Goal: Share content

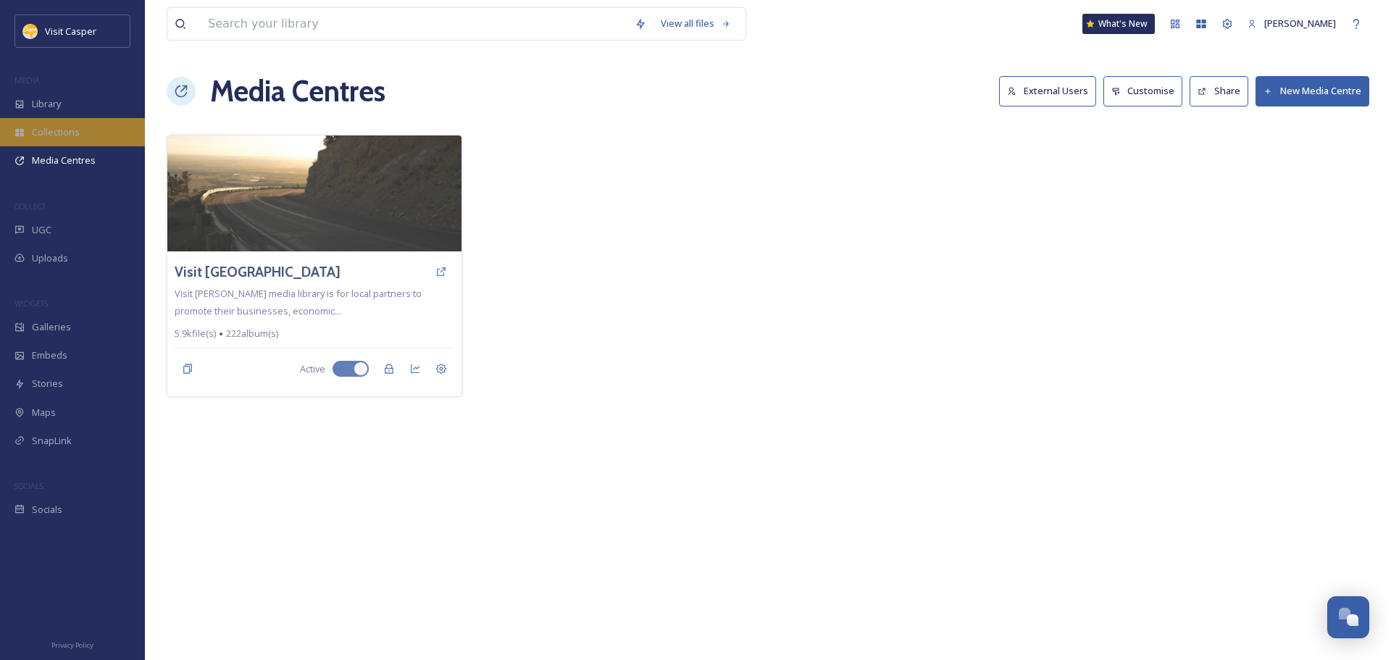
click at [64, 127] on span "Collections" at bounding box center [56, 132] width 48 height 14
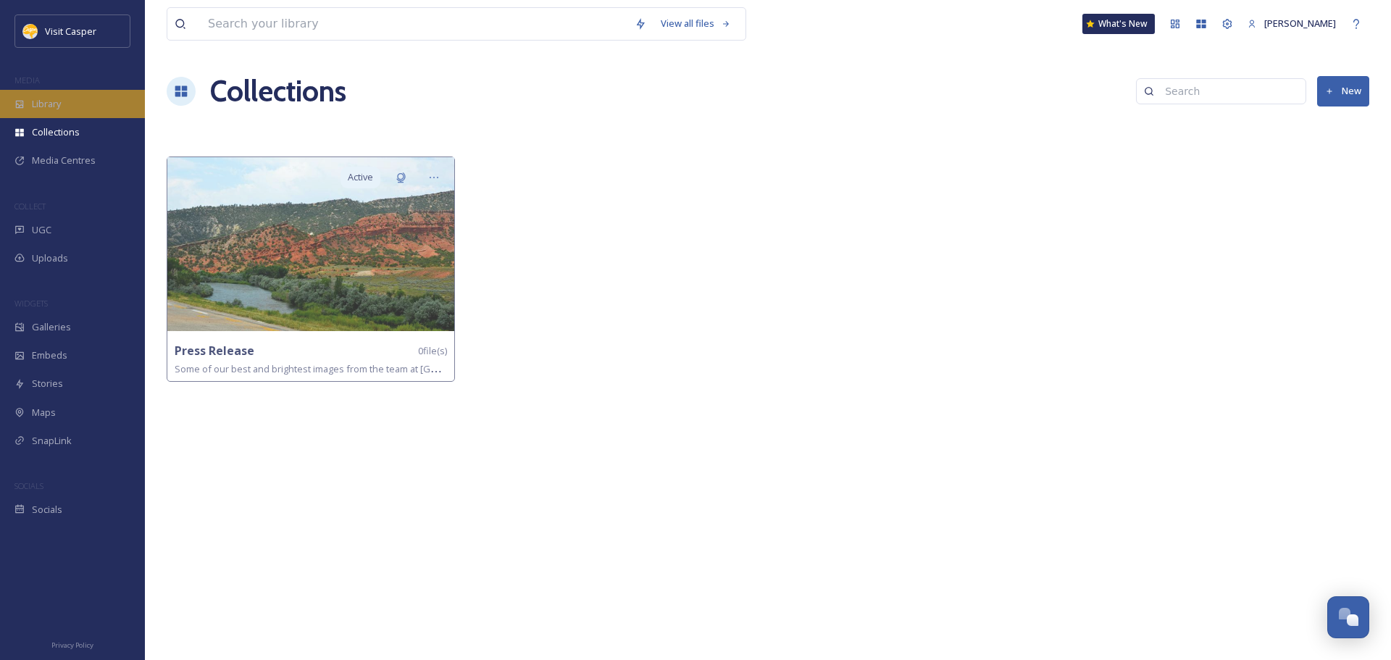
click at [85, 106] on div "Library" at bounding box center [72, 104] width 145 height 28
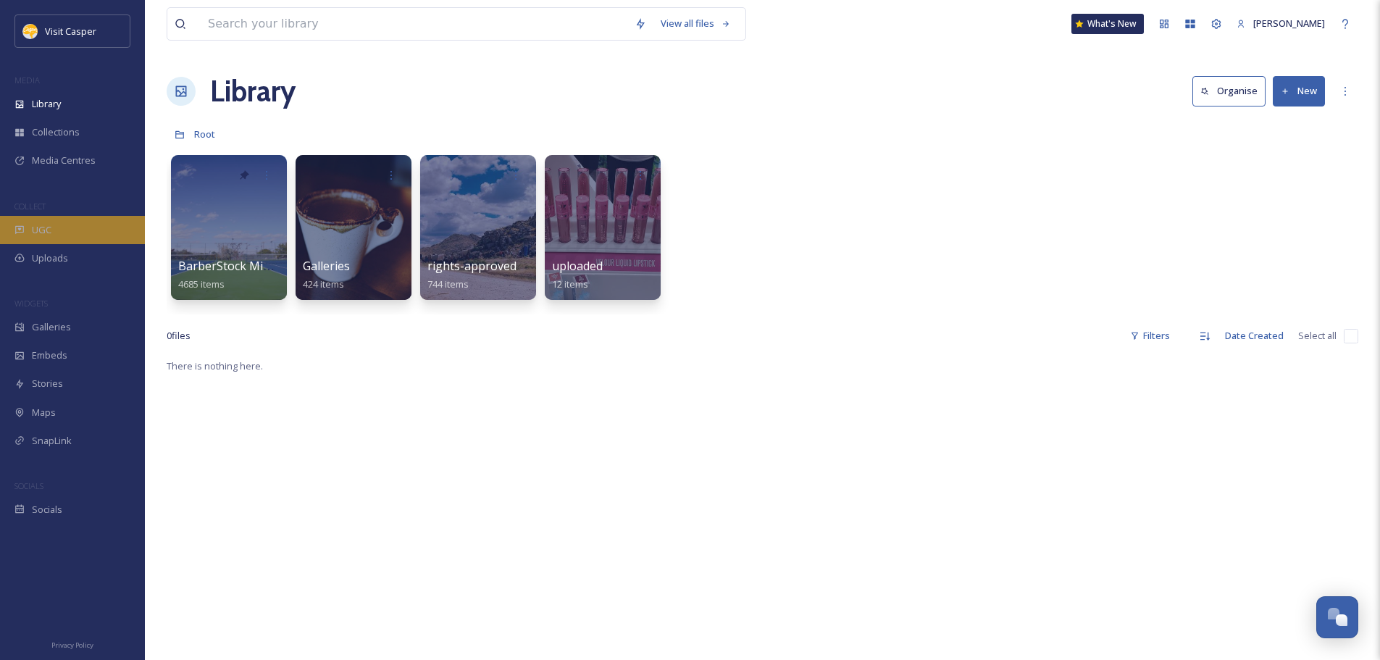
click at [61, 231] on div "UGC" at bounding box center [72, 230] width 145 height 28
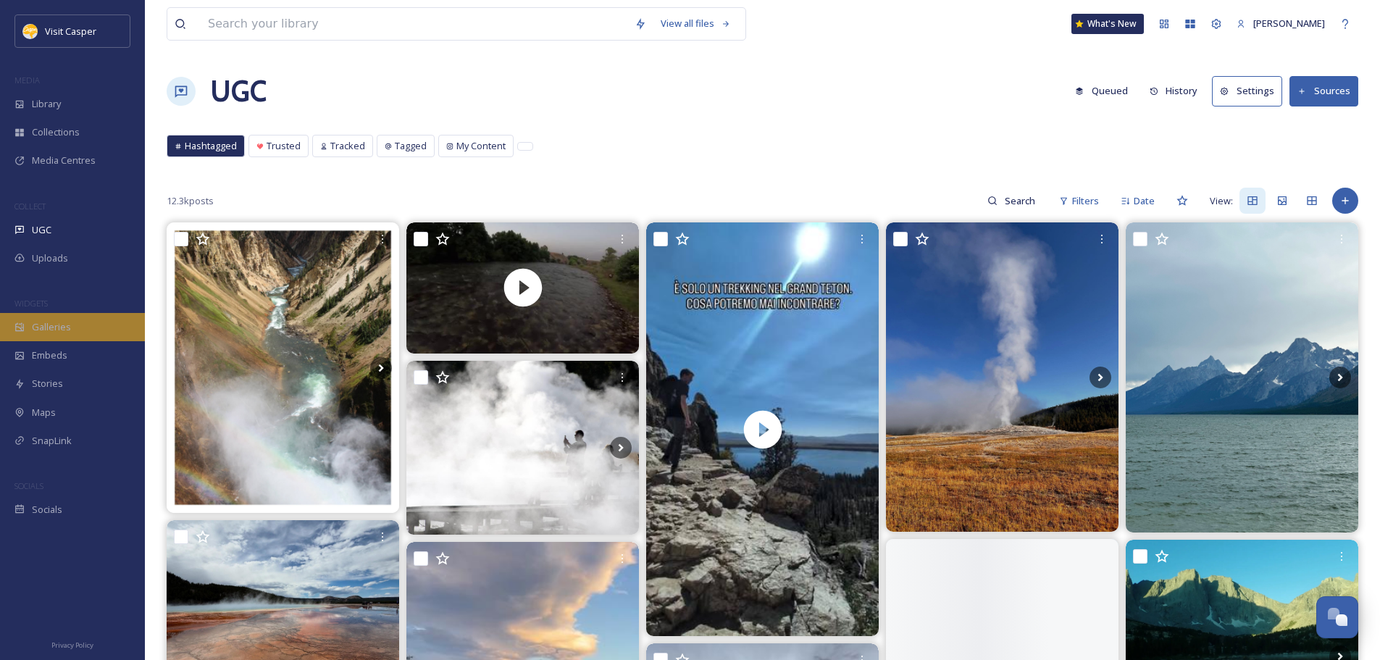
click at [63, 329] on span "Galleries" at bounding box center [51, 327] width 39 height 14
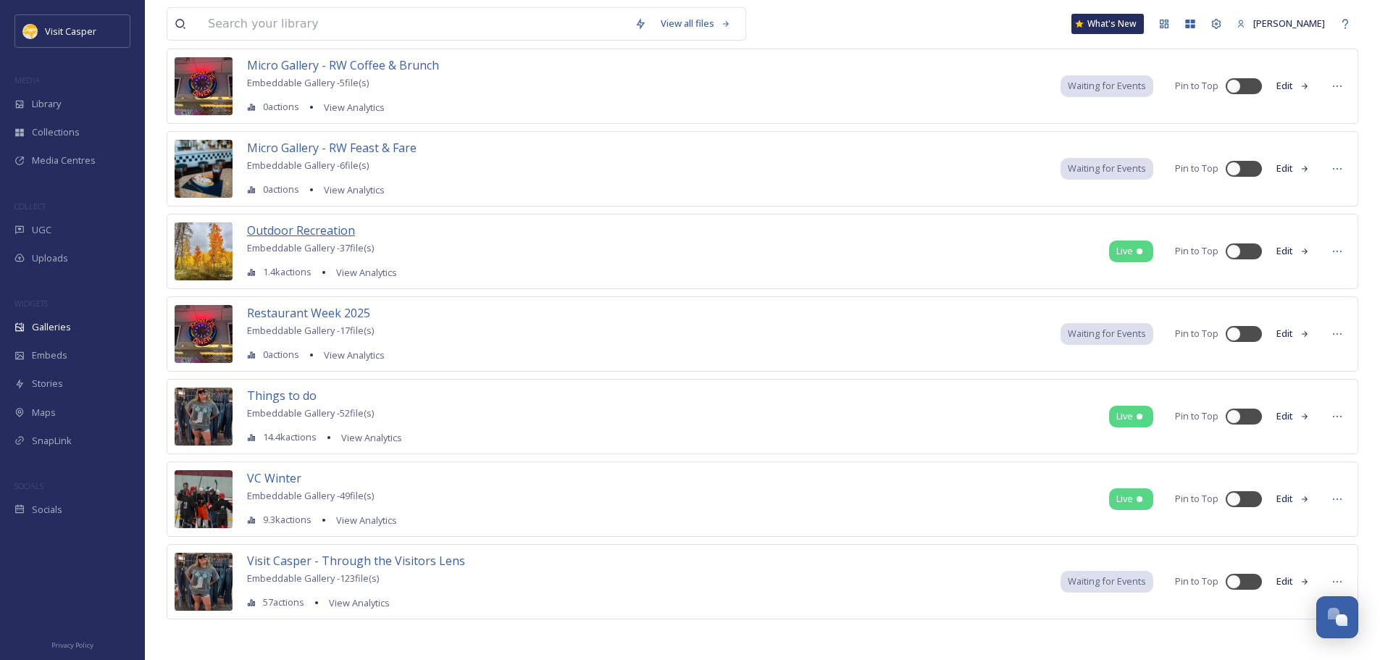
scroll to position [750, 0]
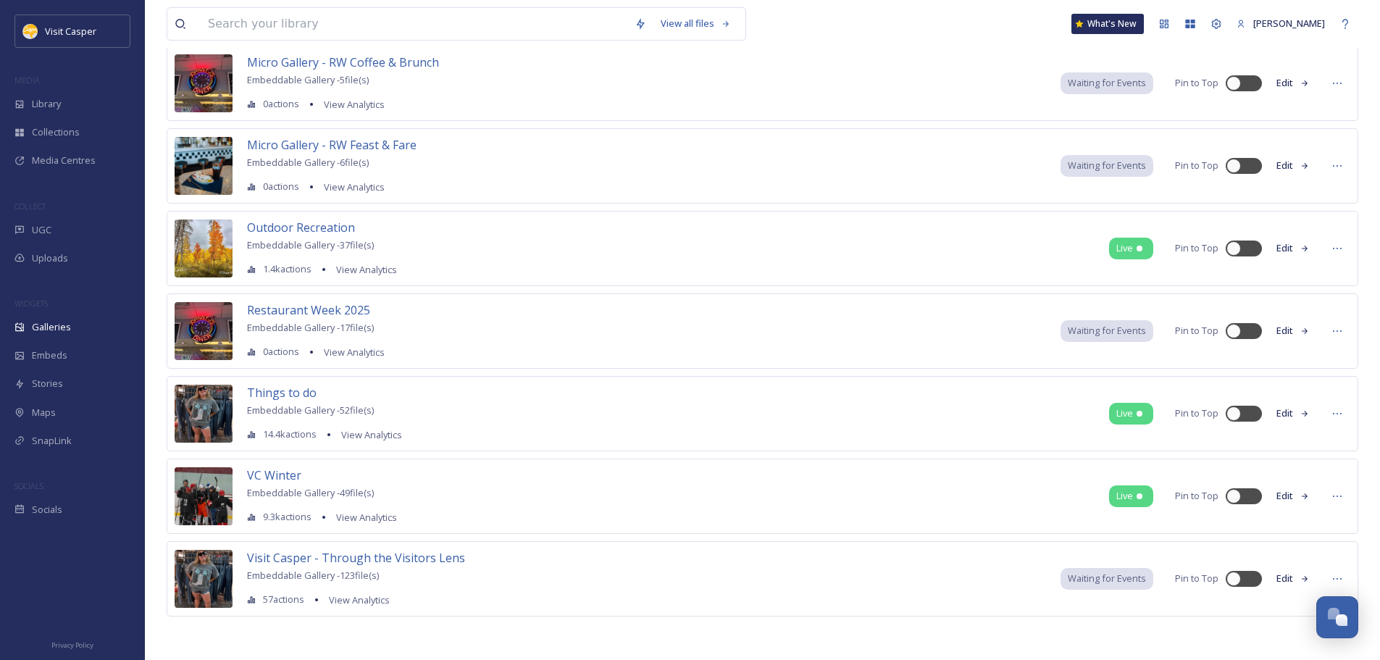
click at [1283, 246] on button "Edit" at bounding box center [1293, 248] width 48 height 28
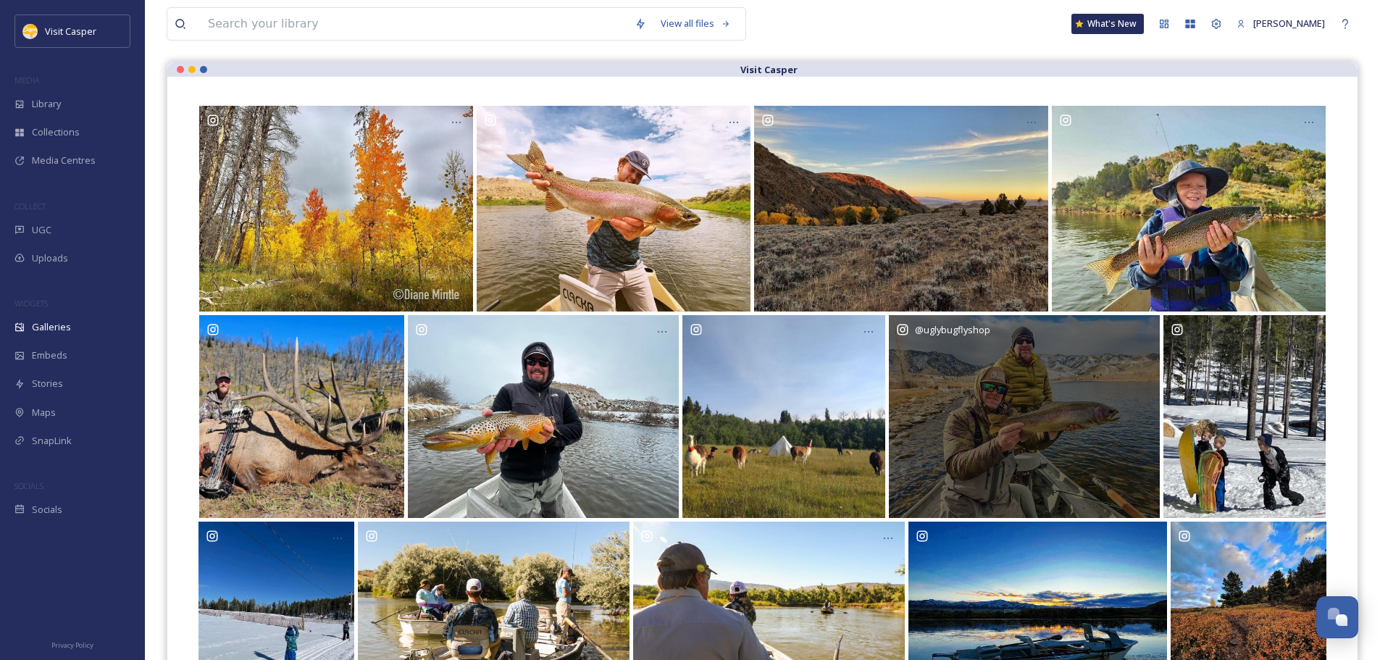
scroll to position [265, 0]
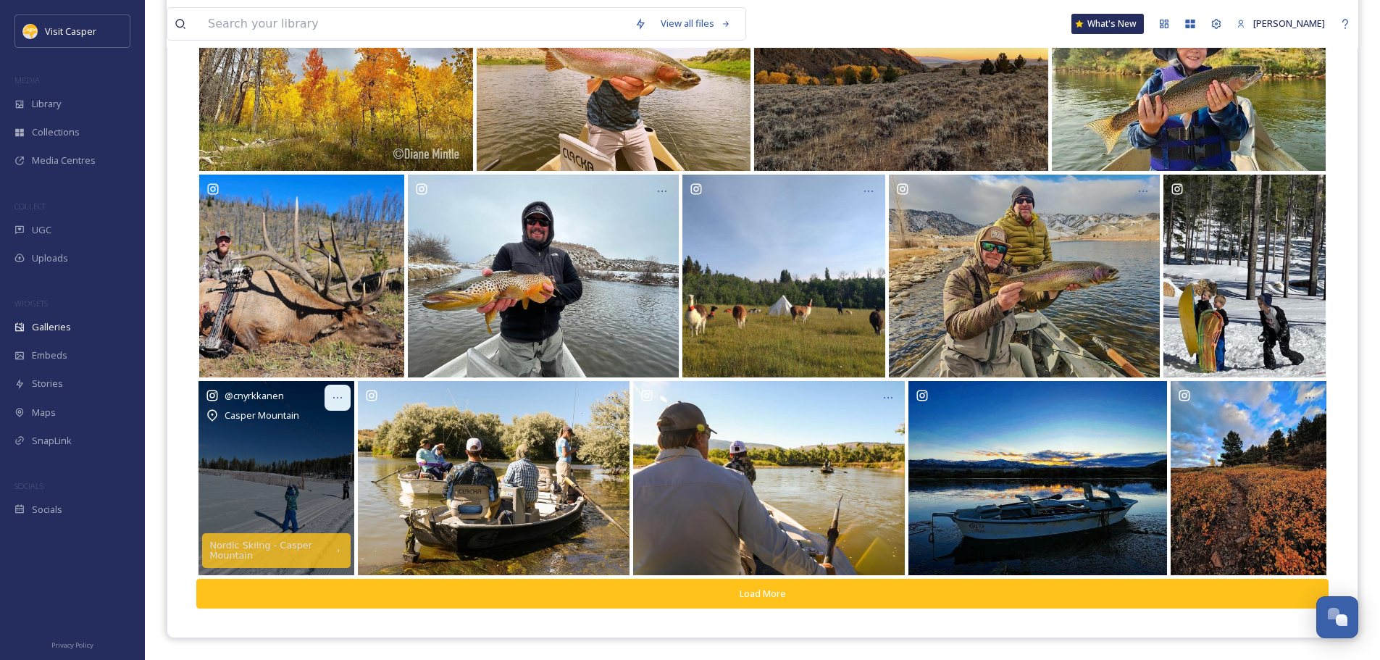
click at [333, 398] on icon at bounding box center [337, 397] width 9 height 1
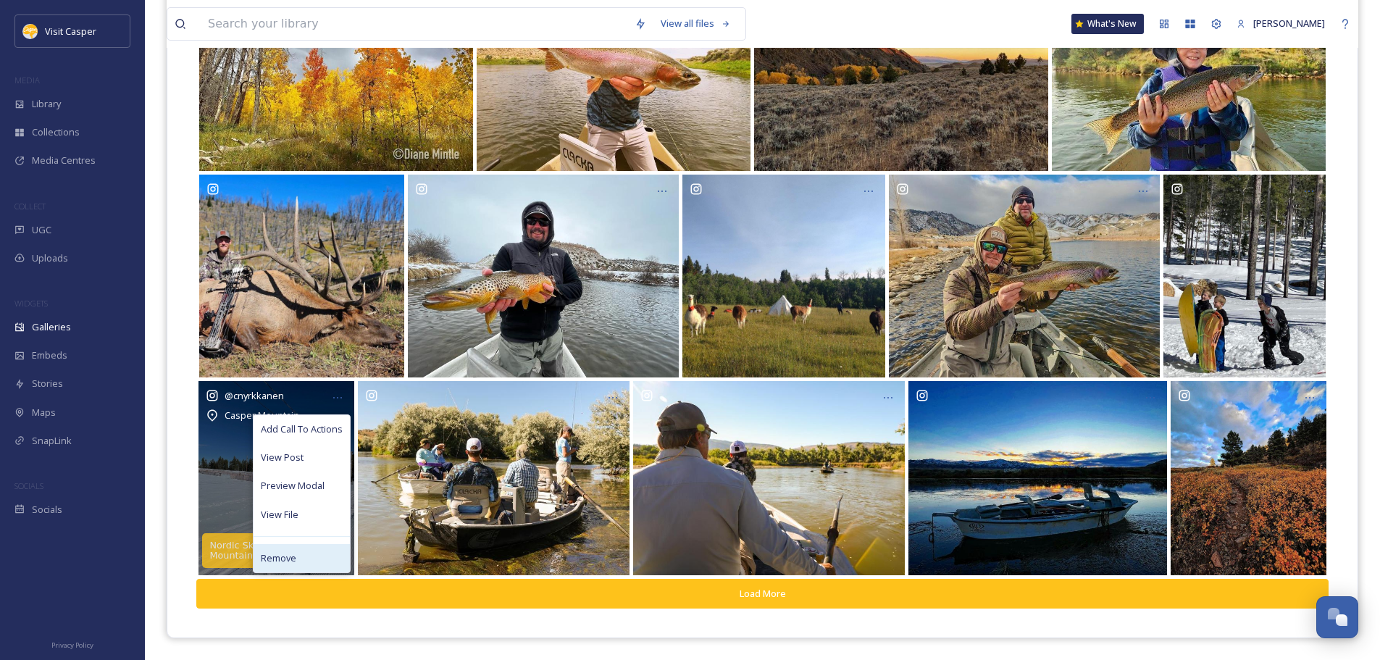
click at [294, 556] on span "Remove" at bounding box center [278, 558] width 35 height 14
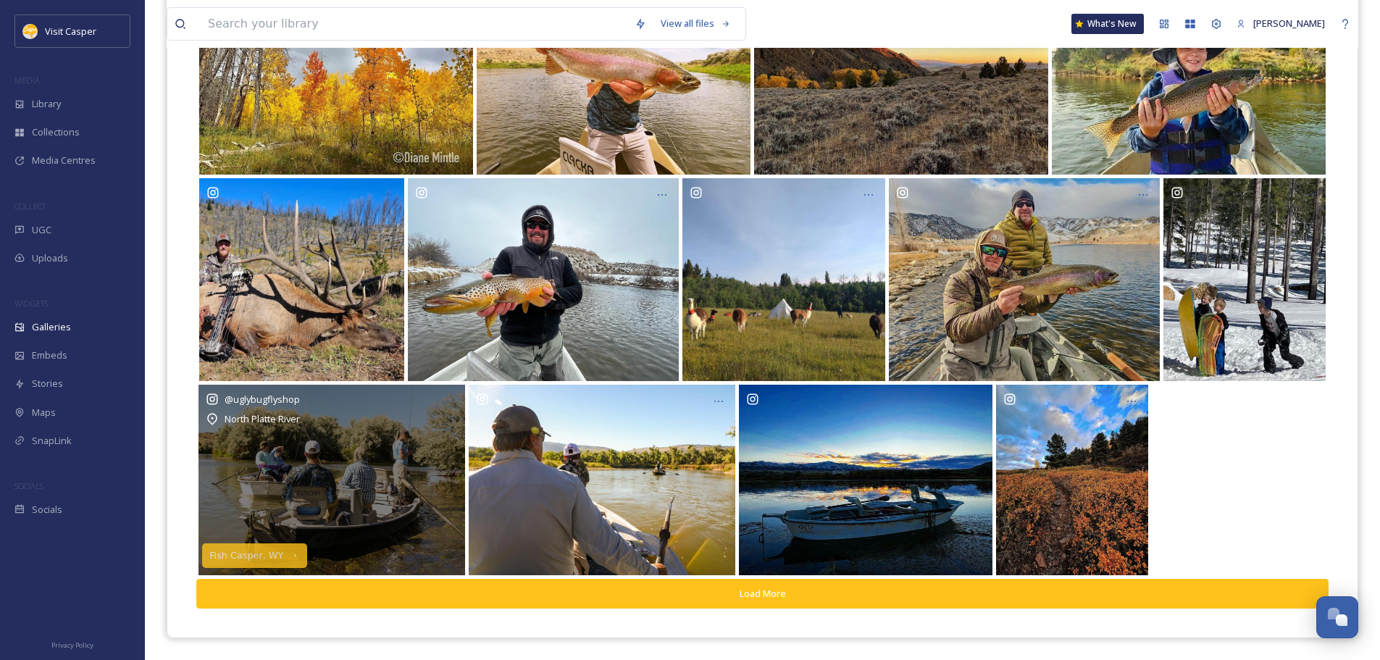
scroll to position [261, 0]
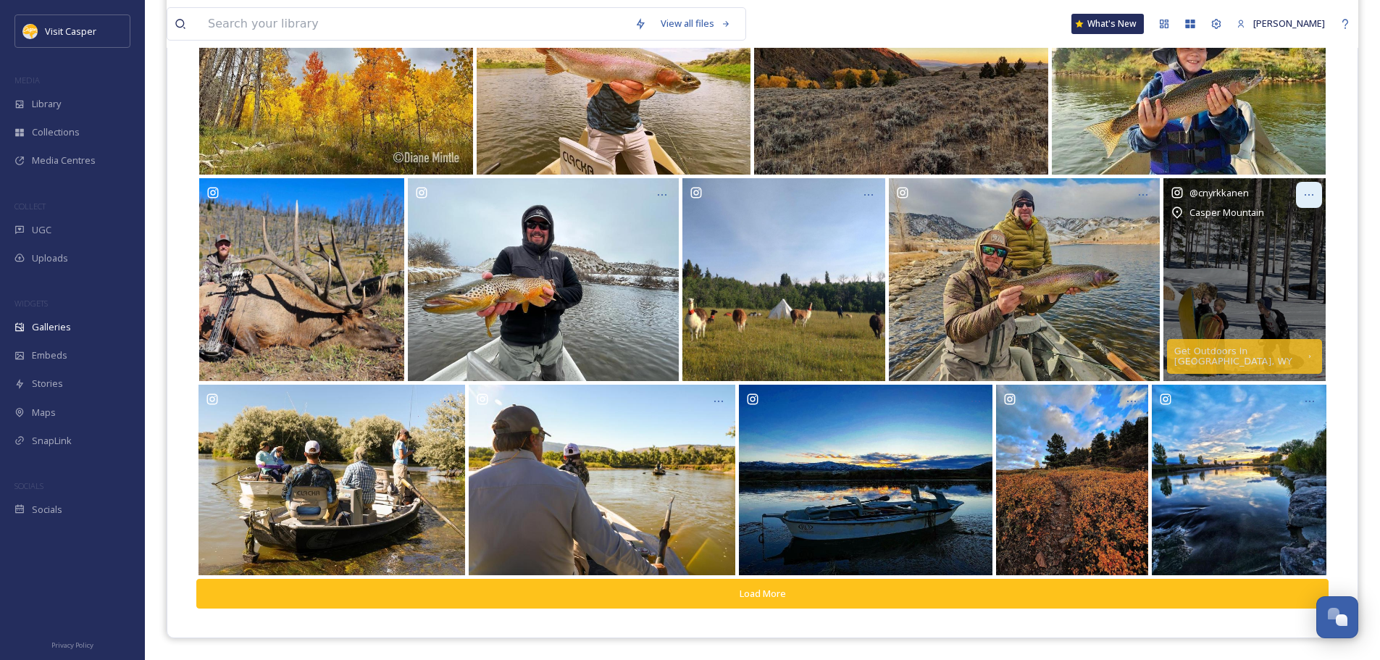
click at [1299, 195] on div at bounding box center [1309, 195] width 26 height 26
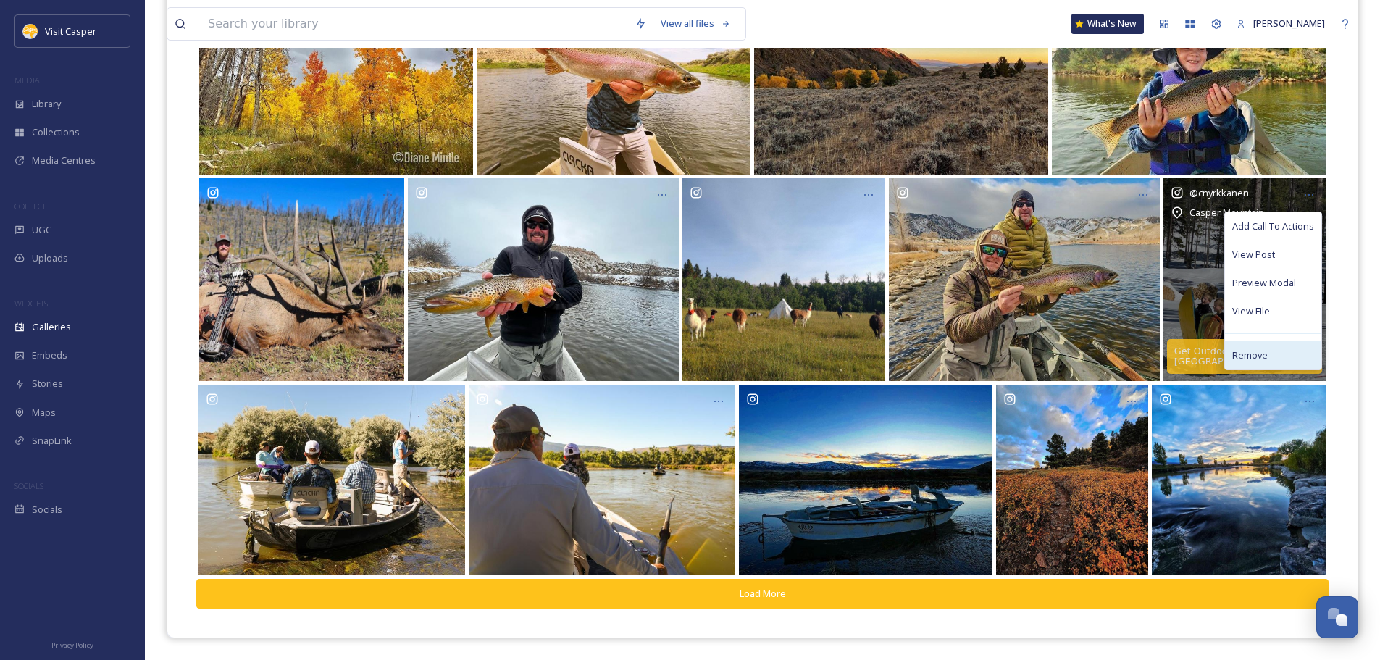
click at [1241, 359] on span "Remove" at bounding box center [1249, 355] width 35 height 14
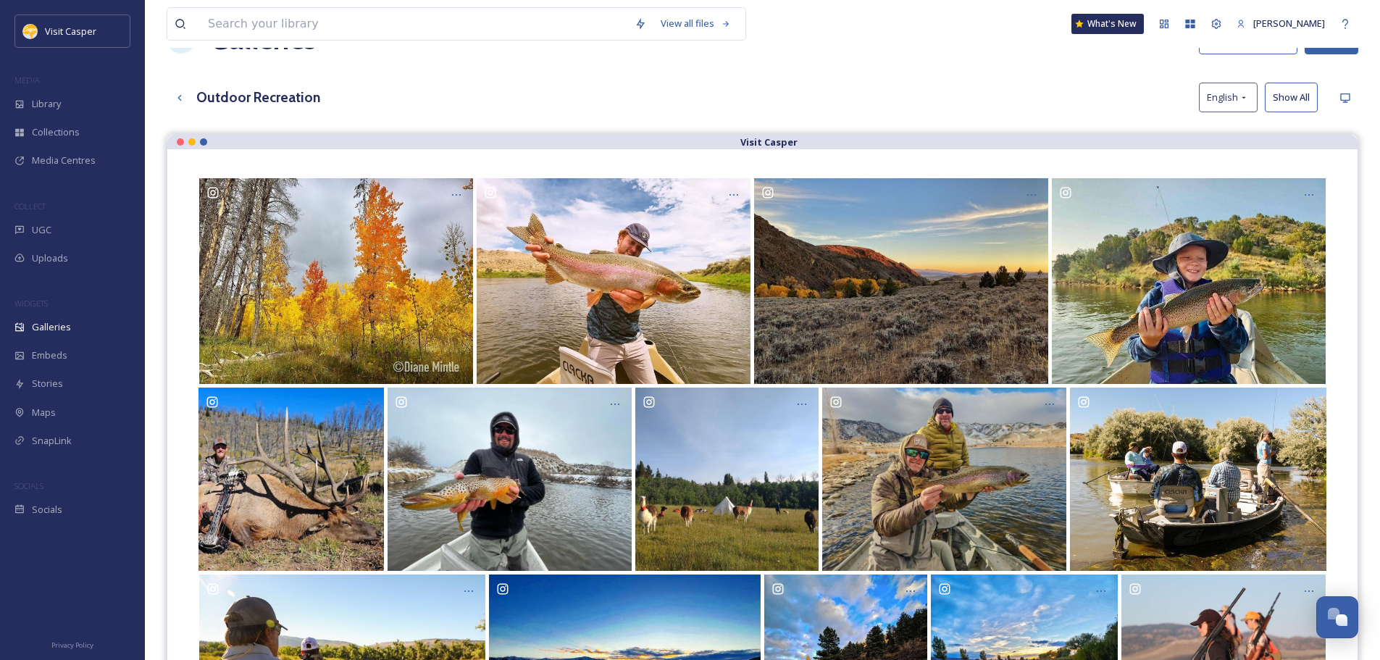
scroll to position [0, 0]
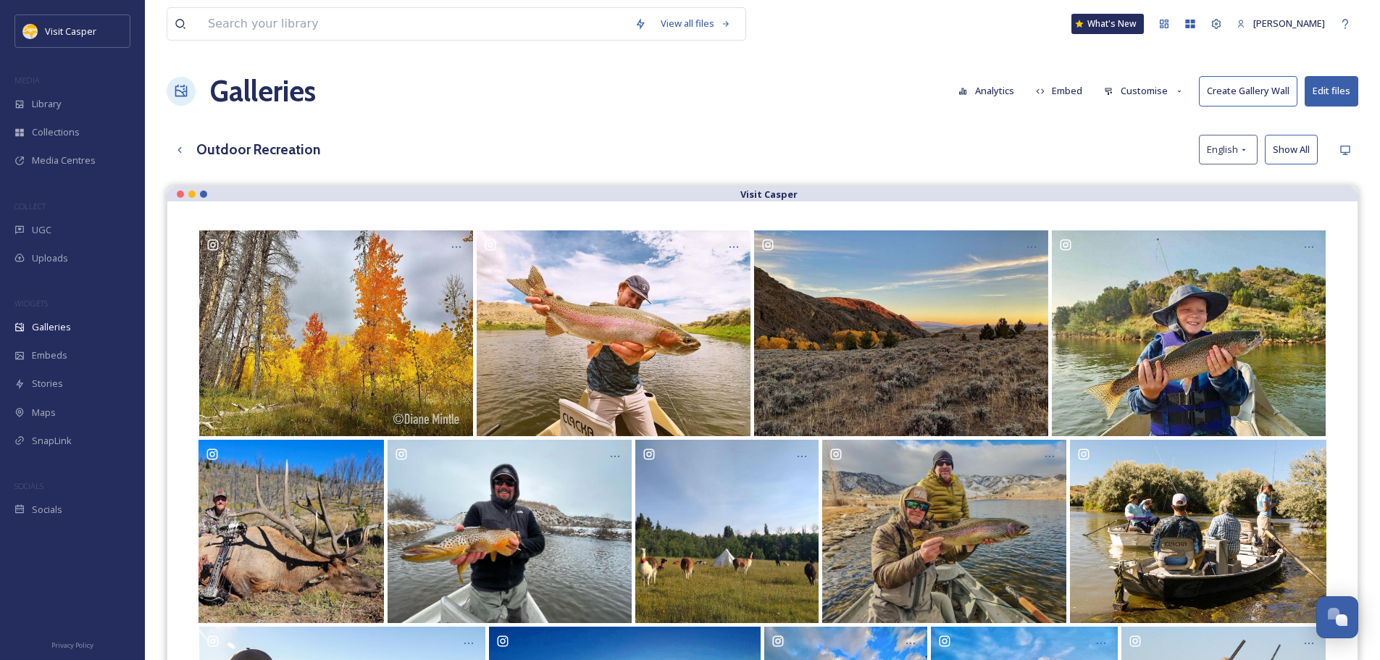
click at [1062, 91] on button "Embed" at bounding box center [1060, 91] width 62 height 28
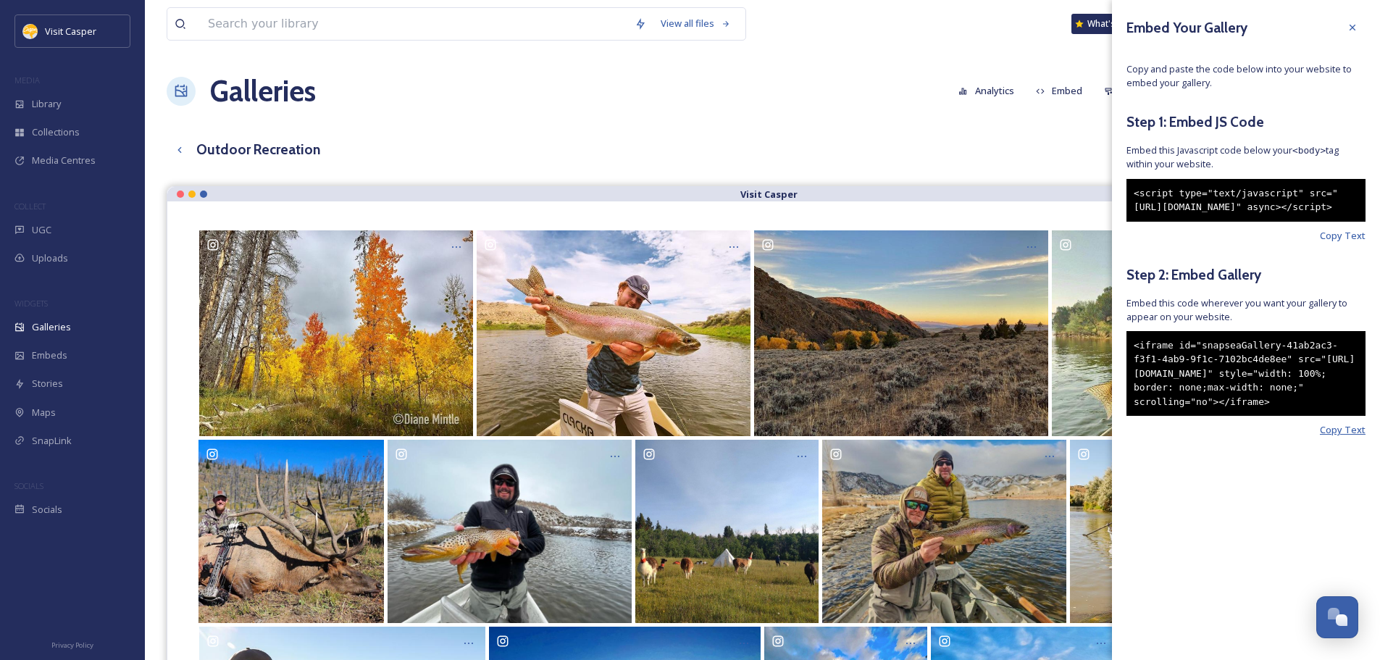
click at [1349, 437] on span "Copy Text" at bounding box center [1343, 430] width 46 height 14
